Goal: Task Accomplishment & Management: Complete application form

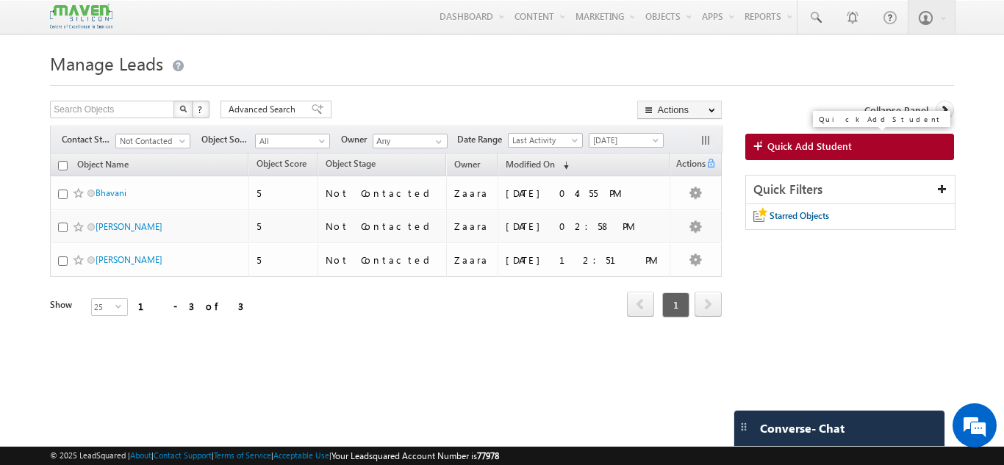
drag, startPoint x: 0, startPoint y: 0, endPoint x: 818, endPoint y: 144, distance: 830.3
click at [818, 144] on span "Quick Add Student" at bounding box center [809, 146] width 84 height 13
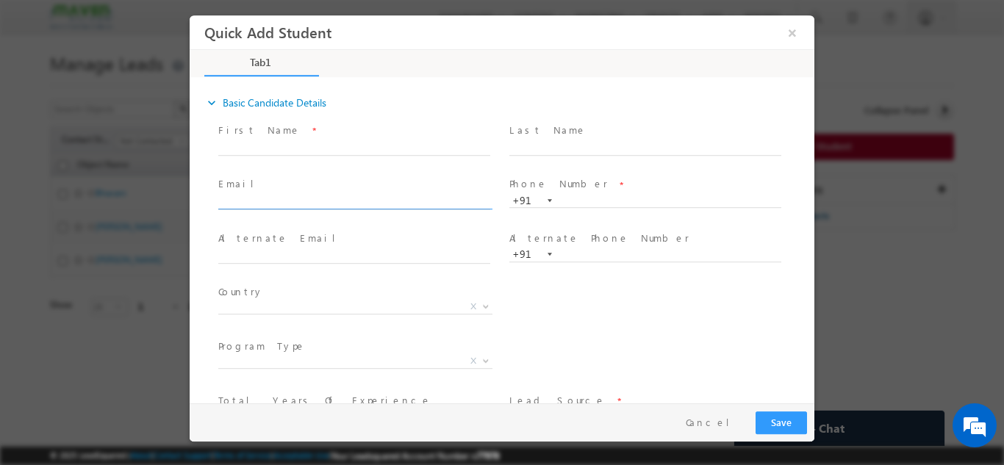
click at [282, 204] on input "text" at bounding box center [354, 202] width 272 height 15
type input "[EMAIL_ADDRESS][DOMAIN_NAME]"
click at [295, 181] on span "Email *" at bounding box center [353, 184] width 271 height 16
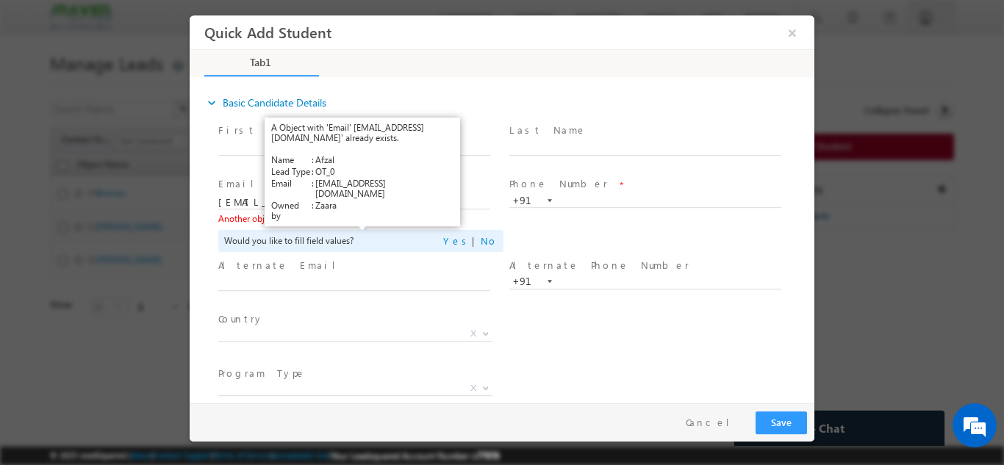
click at [367, 216] on link "View Details" at bounding box center [359, 218] width 46 height 10
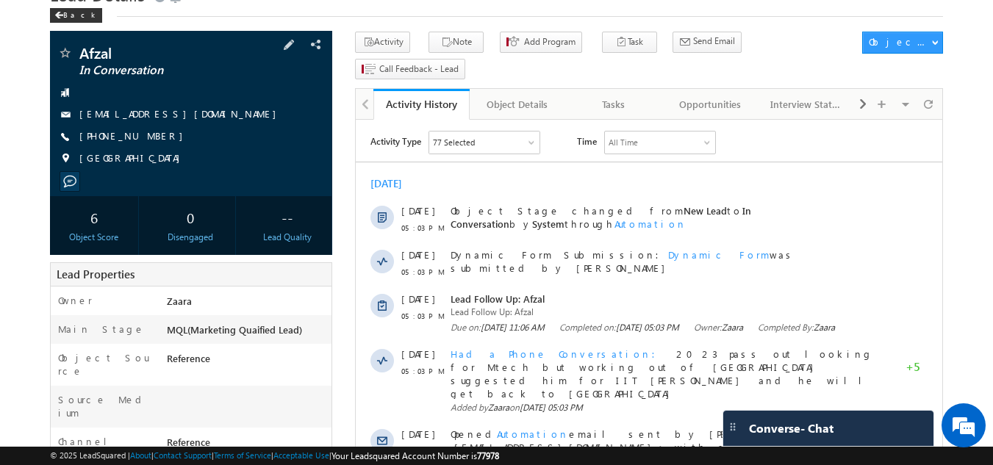
scroll to position [68, 0]
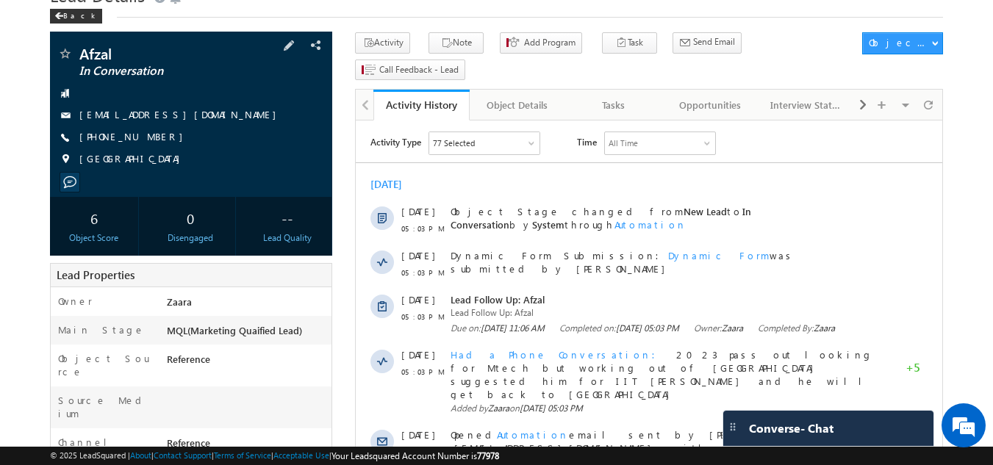
click at [151, 140] on div "[PHONE_NUMBER]" at bounding box center [191, 137] width 268 height 15
copy div "[PHONE_NUMBER]"
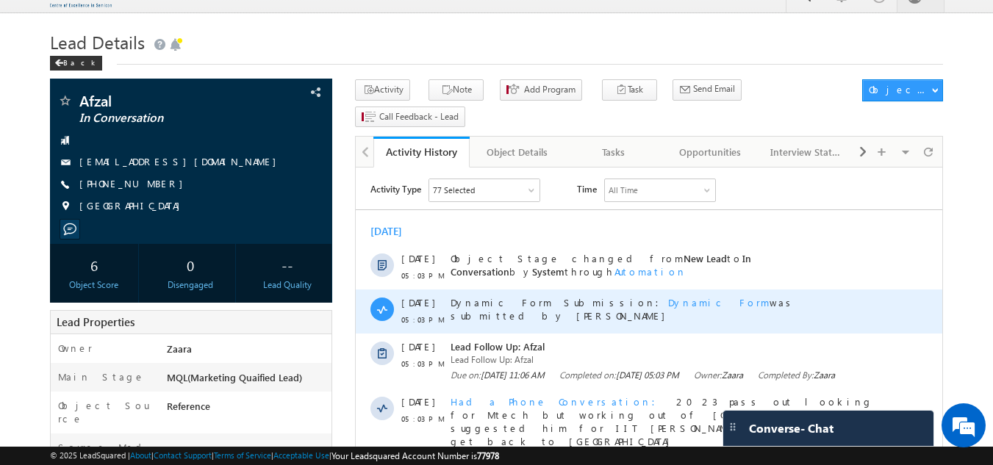
scroll to position [0, 0]
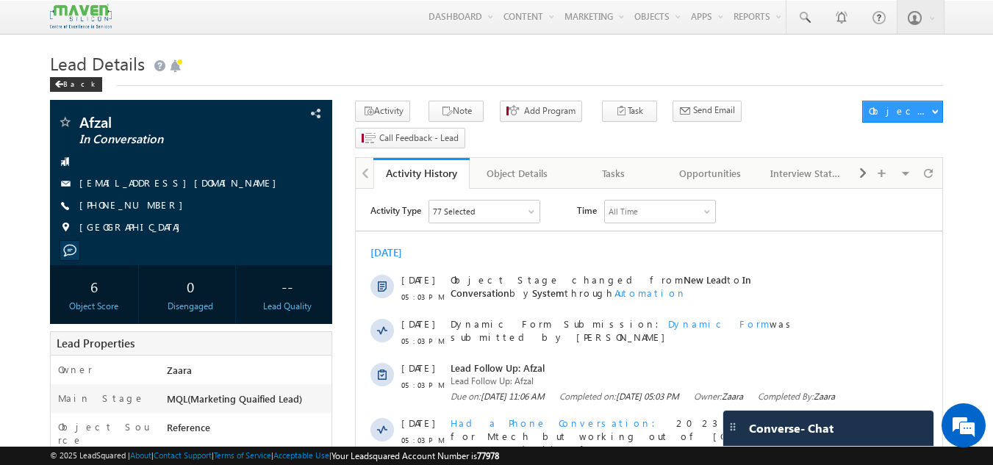
click at [254, 62] on h1 "Lead Details" at bounding box center [496, 62] width 893 height 29
